Goal: Information Seeking & Learning: Learn about a topic

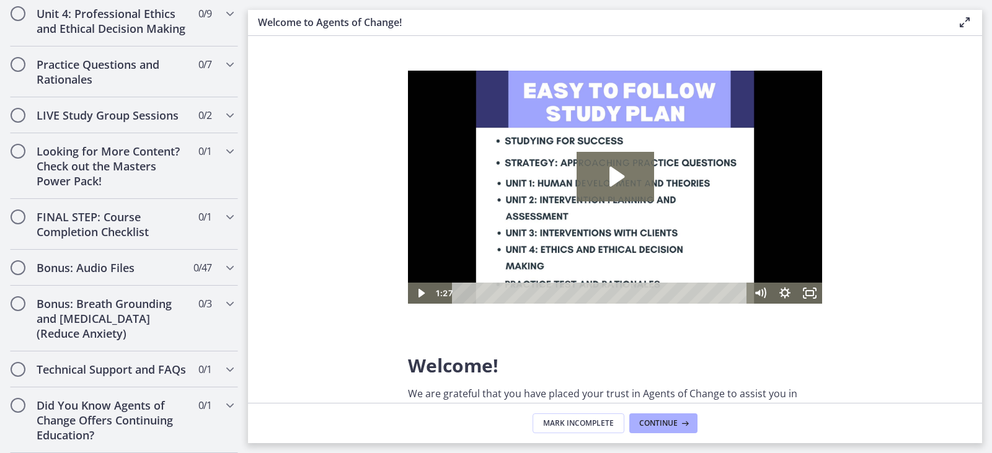
scroll to position [1075, 0]
click at [664, 424] on span "Continue" at bounding box center [658, 424] width 38 height 10
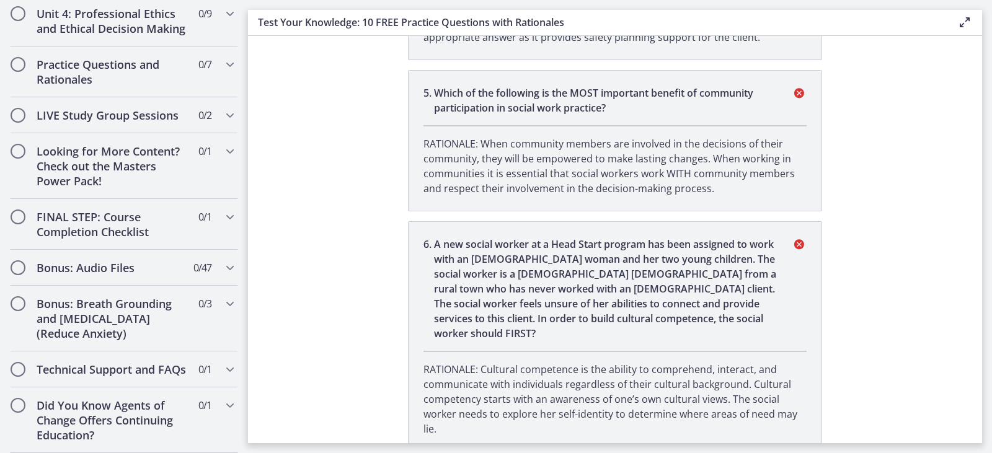
scroll to position [1800, 0]
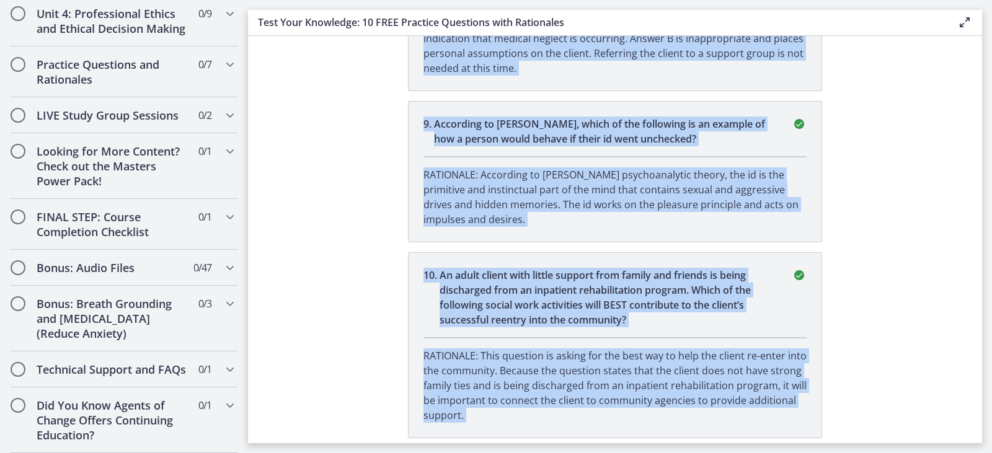
drag, startPoint x: 982, startPoint y: 392, endPoint x: 959, endPoint y: 422, distance: 37.7
click at [969, 422] on main "Test Your Knowledge: 10 FREE Practice Questions with Rationales Enable fullscre…" at bounding box center [620, 226] width 744 height 453
click at [935, 394] on section "You completed Test Your Knowledge: 10 FREE Practice Questions with Rationales Y…" at bounding box center [615, 239] width 734 height 407
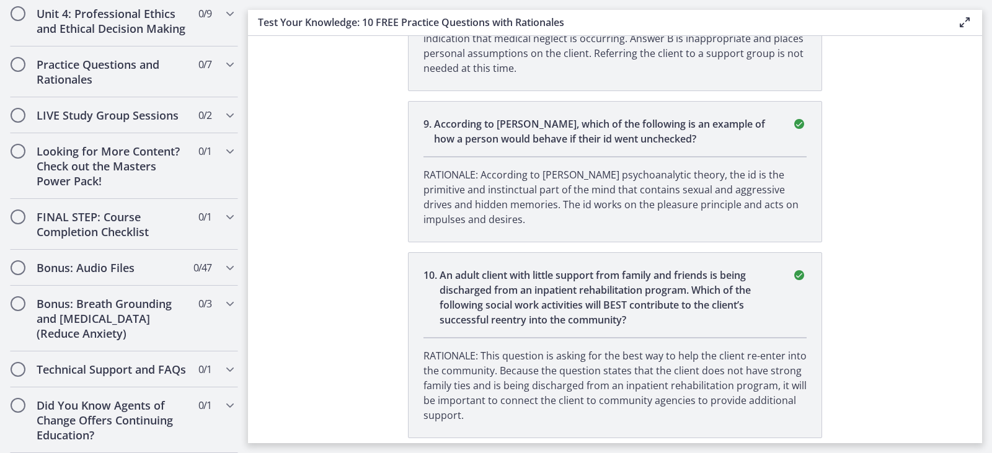
drag, startPoint x: 982, startPoint y: 381, endPoint x: 963, endPoint y: 416, distance: 40.0
click at [982, 414] on main "Test Your Knowledge: 10 FREE Practice Questions with Rationales Enable fullscre…" at bounding box center [620, 226] width 744 height 453
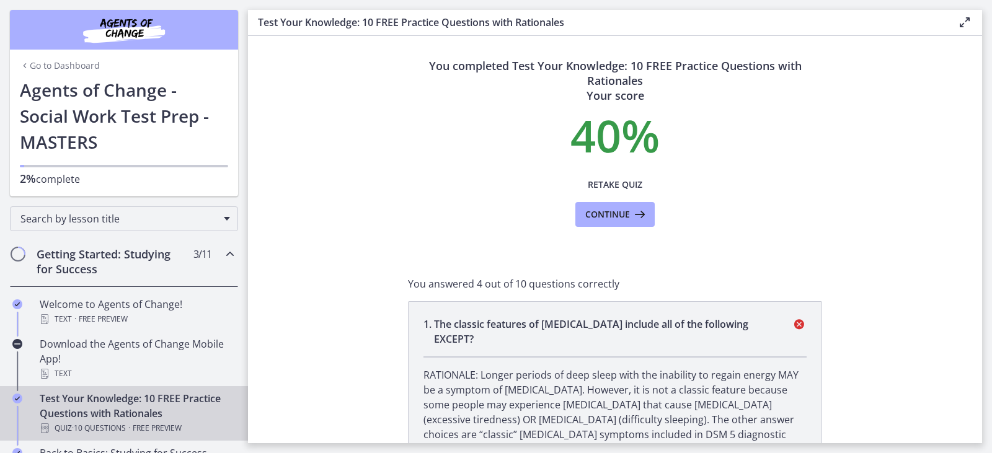
scroll to position [0, 0]
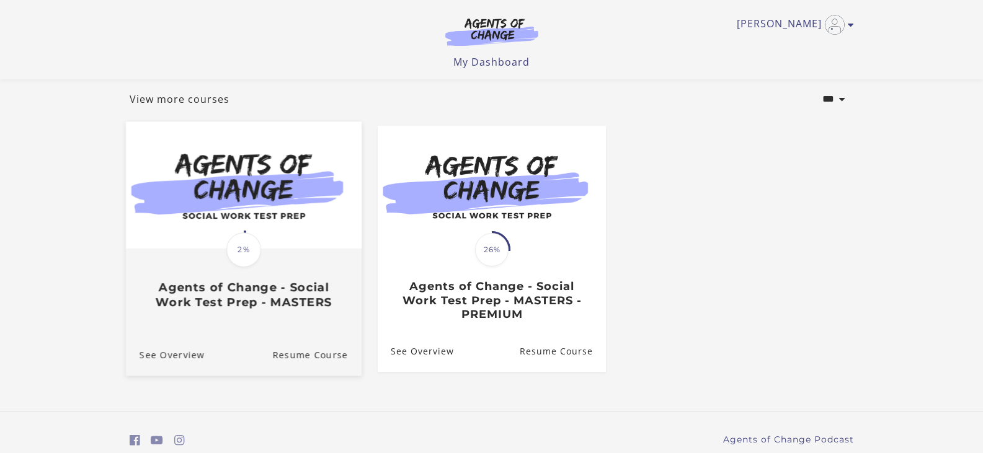
scroll to position [62, 0]
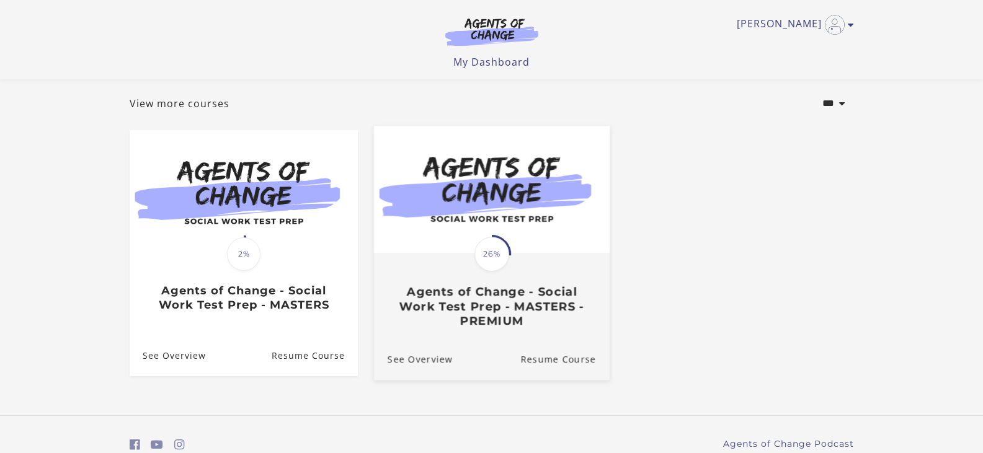
click at [491, 257] on span "26%" at bounding box center [491, 254] width 35 height 35
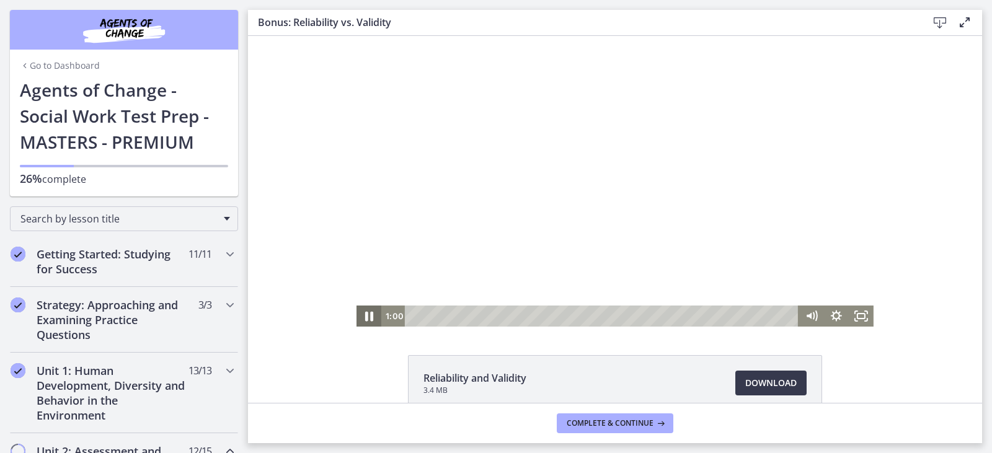
click at [365, 318] on icon "Pause" at bounding box center [369, 317] width 8 height 10
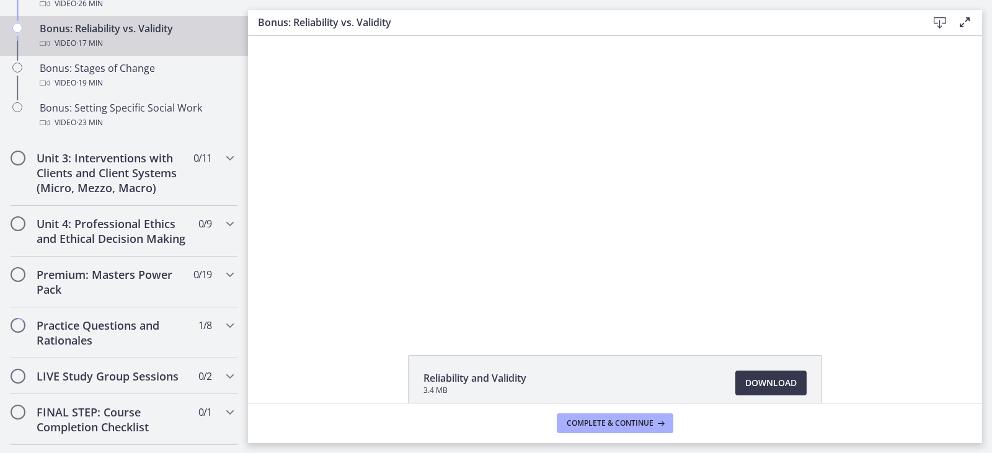
scroll to position [1111, 0]
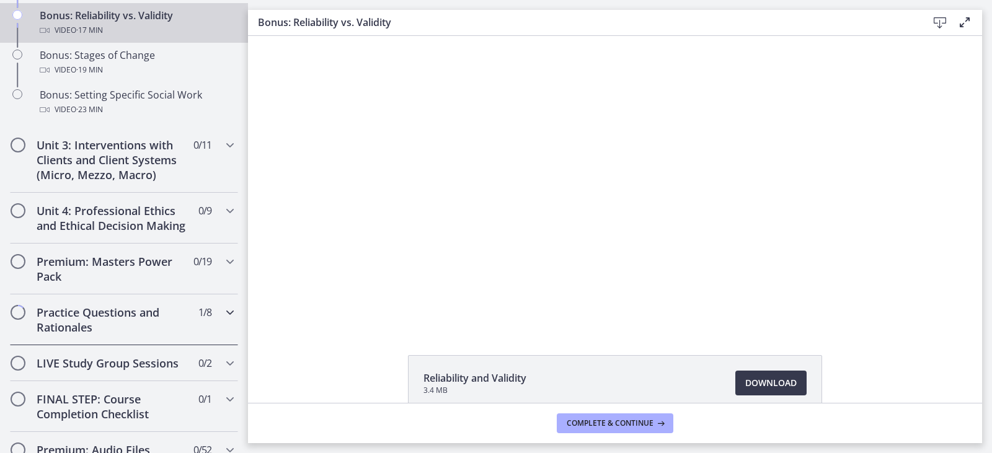
click at [162, 327] on h2 "Practice Questions and Rationales" at bounding box center [112, 320] width 151 height 30
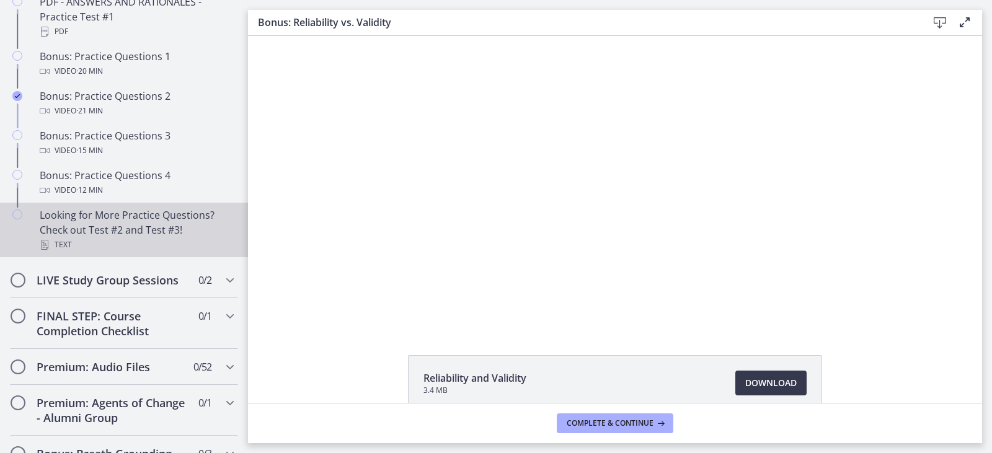
scroll to position [806, 0]
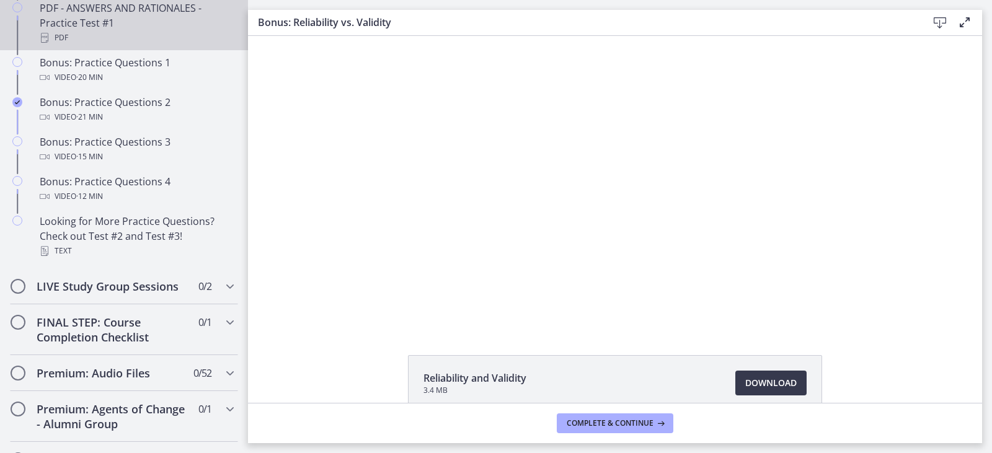
click at [92, 29] on div "PDF - ANSWERS AND RATIONALES - Practice Test #1 PDF" at bounding box center [137, 23] width 194 height 45
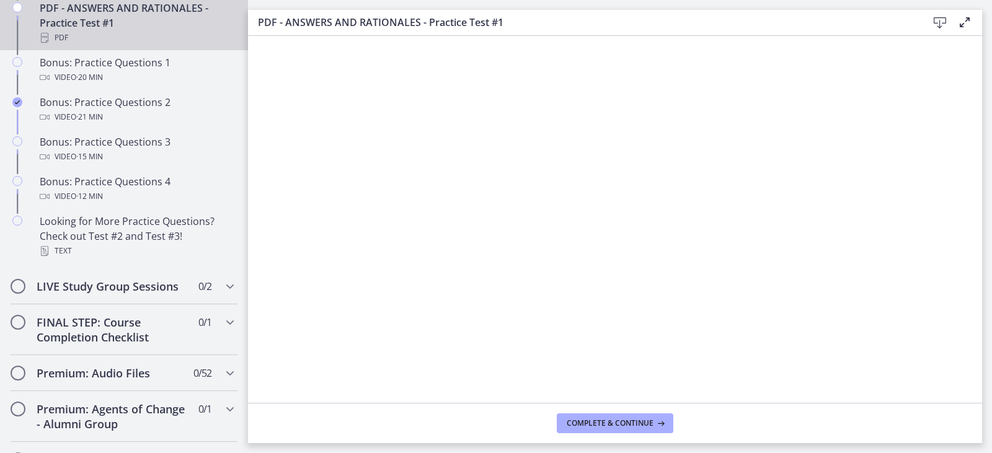
click at [974, 407] on footer "Complete & continue" at bounding box center [615, 423] width 734 height 40
